Goal: Entertainment & Leisure: Consume media (video, audio)

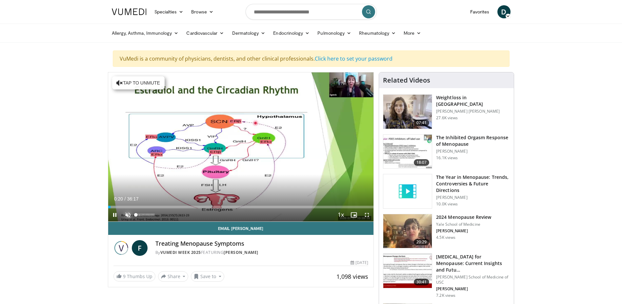
click at [129, 215] on span "Video Player" at bounding box center [127, 214] width 13 height 13
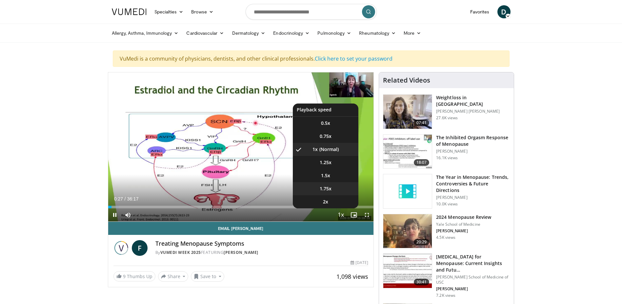
click at [324, 189] on span "1.75x" at bounding box center [325, 188] width 12 height 7
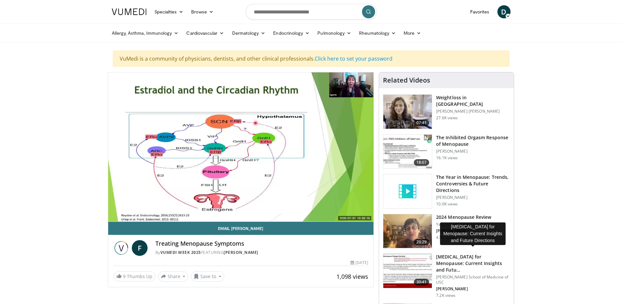
click at [453, 262] on h3 "Hormone Replacement Therapy for Menopause: Current Insights and Futu…" at bounding box center [473, 264] width 74 height 20
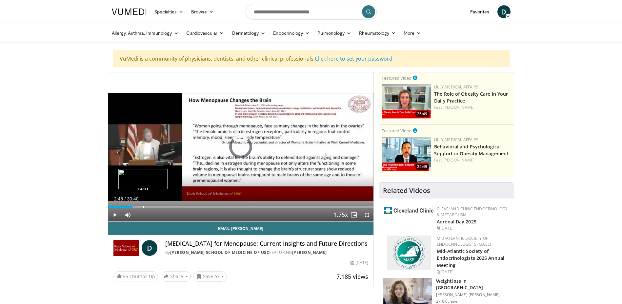
drag, startPoint x: 125, startPoint y: 207, endPoint x: 145, endPoint y: 207, distance: 20.0
click at [145, 207] on div "Loaded : 10.23% 03:49 04:03" at bounding box center [240, 207] width 265 height 3
drag, startPoint x: 144, startPoint y: 207, endPoint x: 138, endPoint y: 205, distance: 6.2
click at [138, 205] on div "Loaded : 0.00% 03:33 03:31" at bounding box center [240, 205] width 265 height 6
